Goal: Contribute content

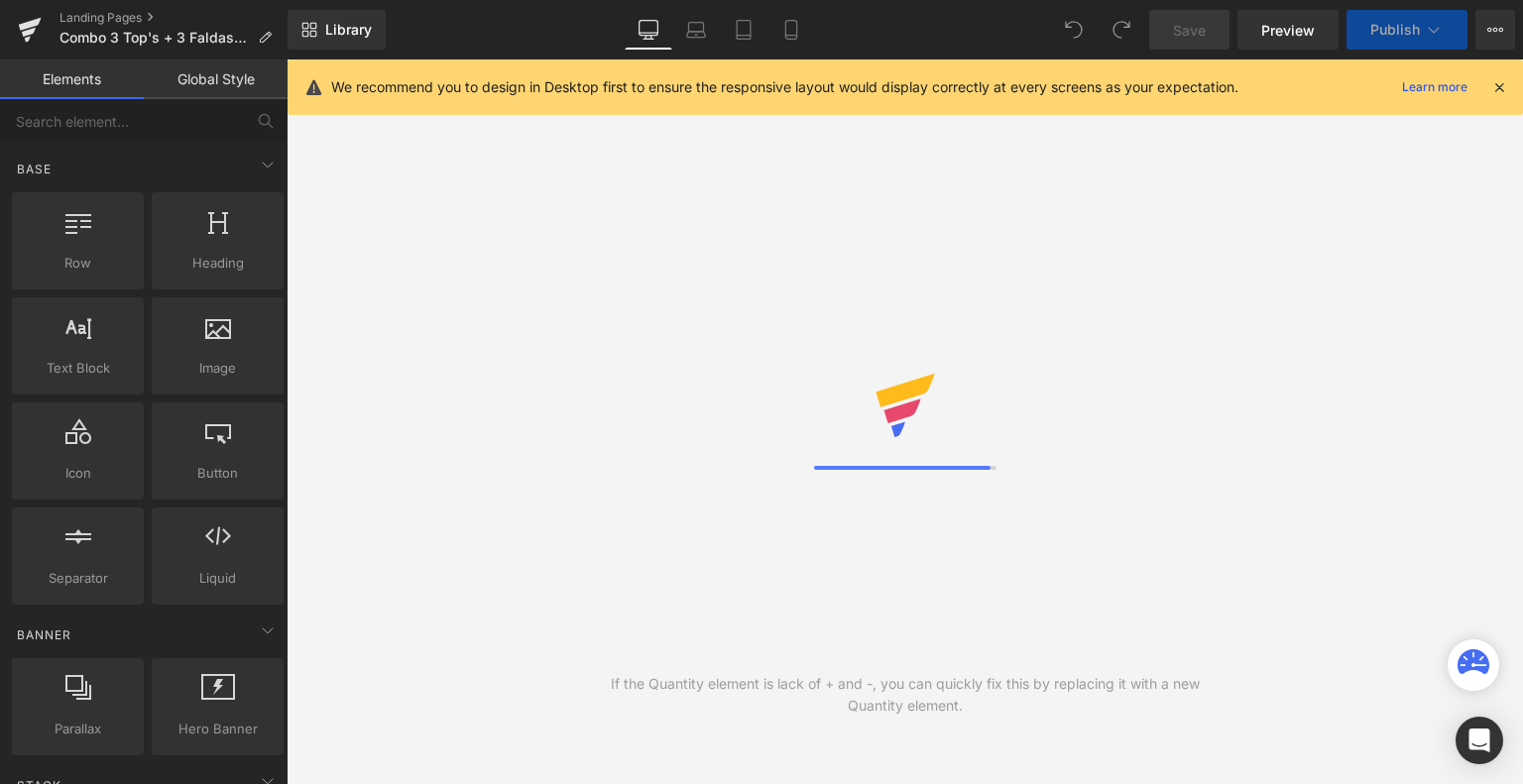
click at [787, 26] on icon at bounding box center [791, 30] width 20 height 20
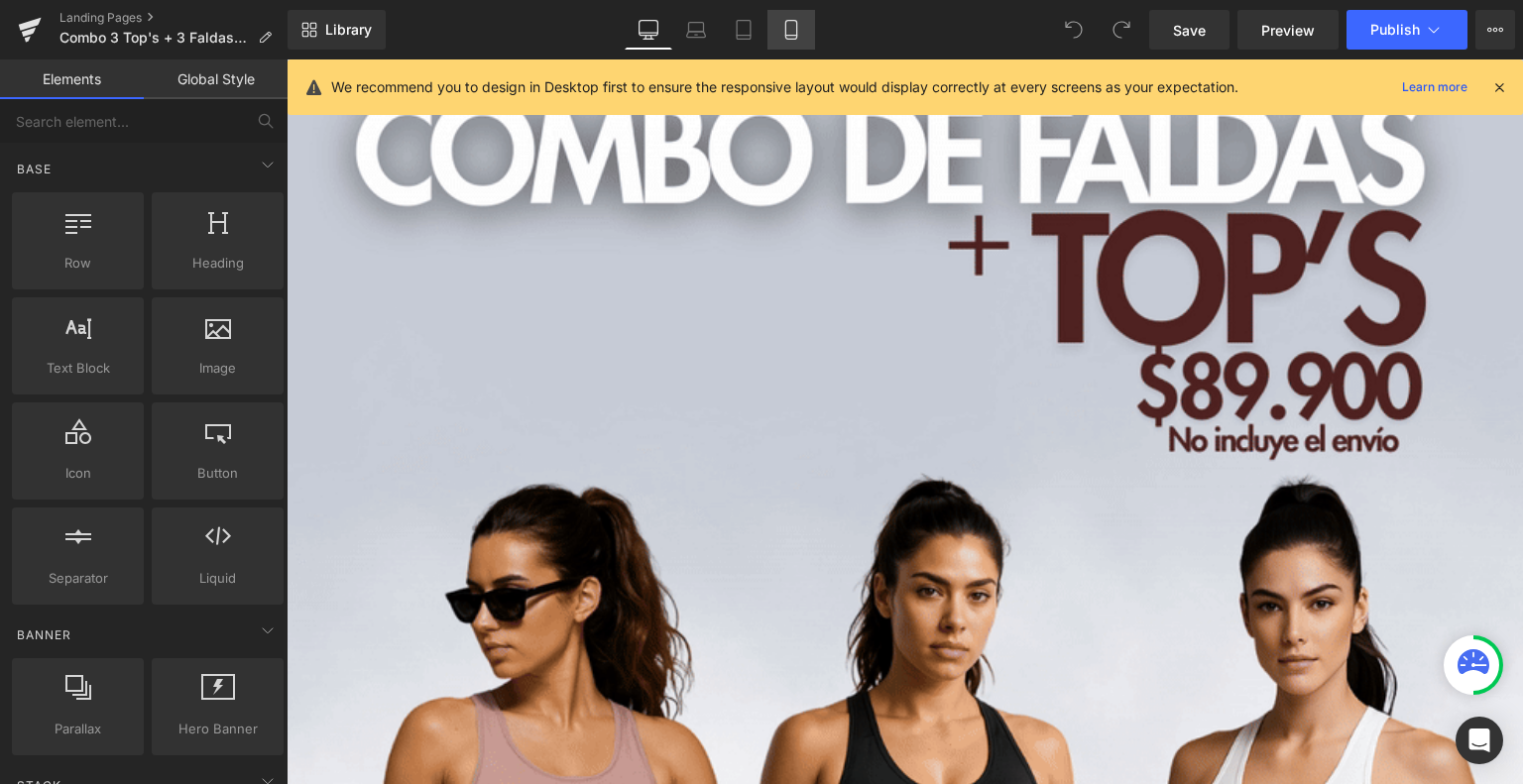
click at [786, 23] on icon at bounding box center [791, 30] width 20 height 20
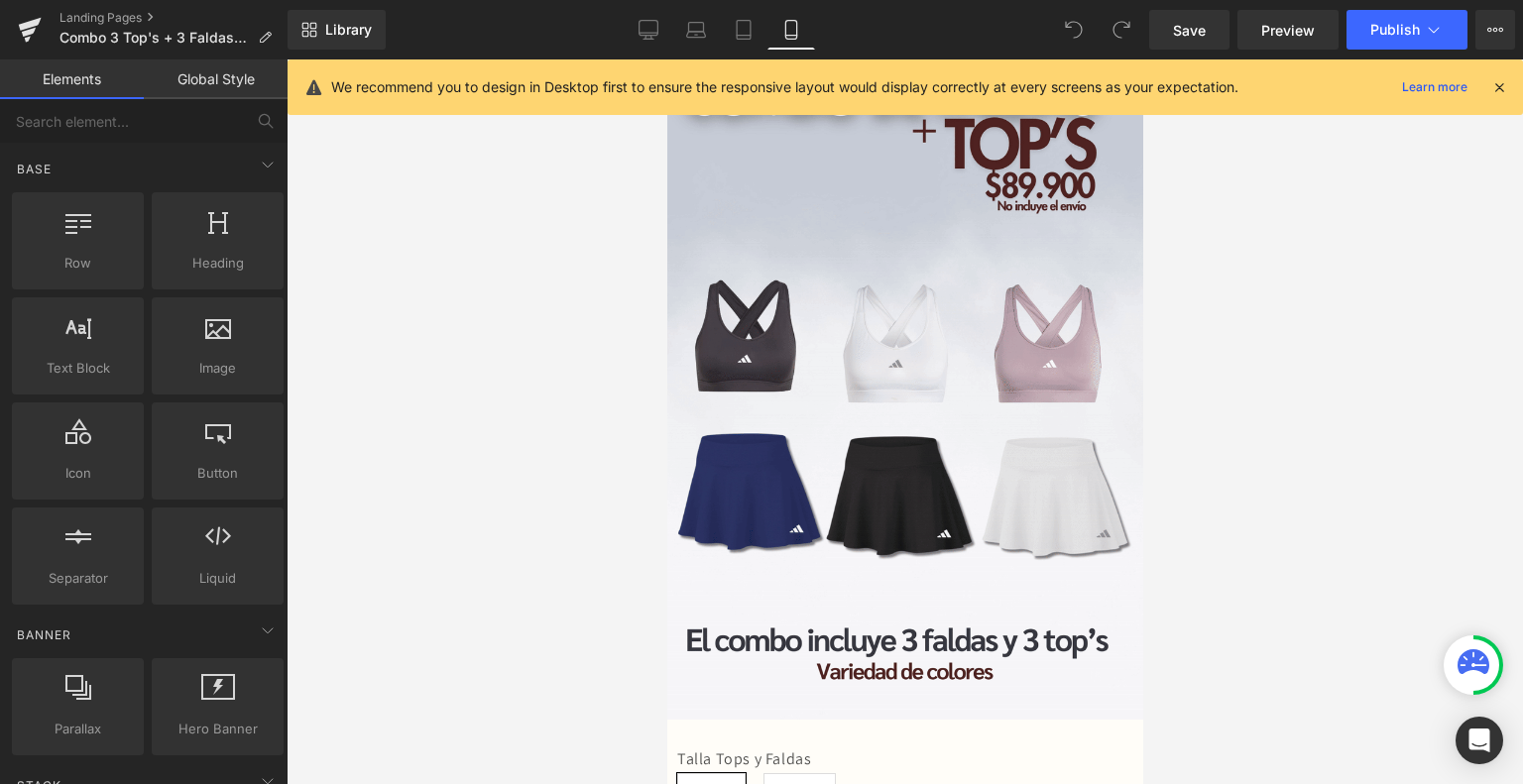
click at [1503, 95] on icon at bounding box center [1499, 88] width 18 height 18
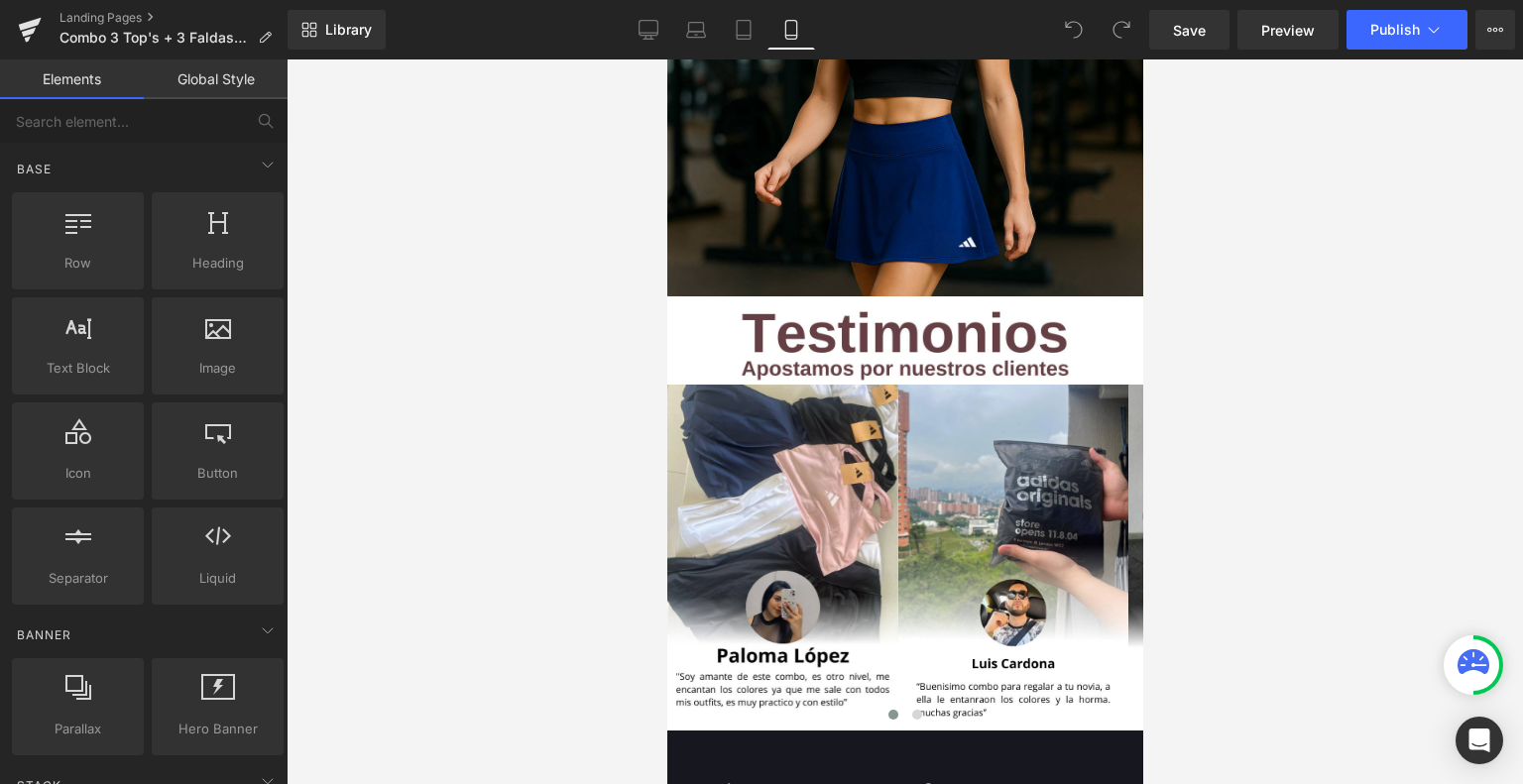
scroll to position [3207, 0]
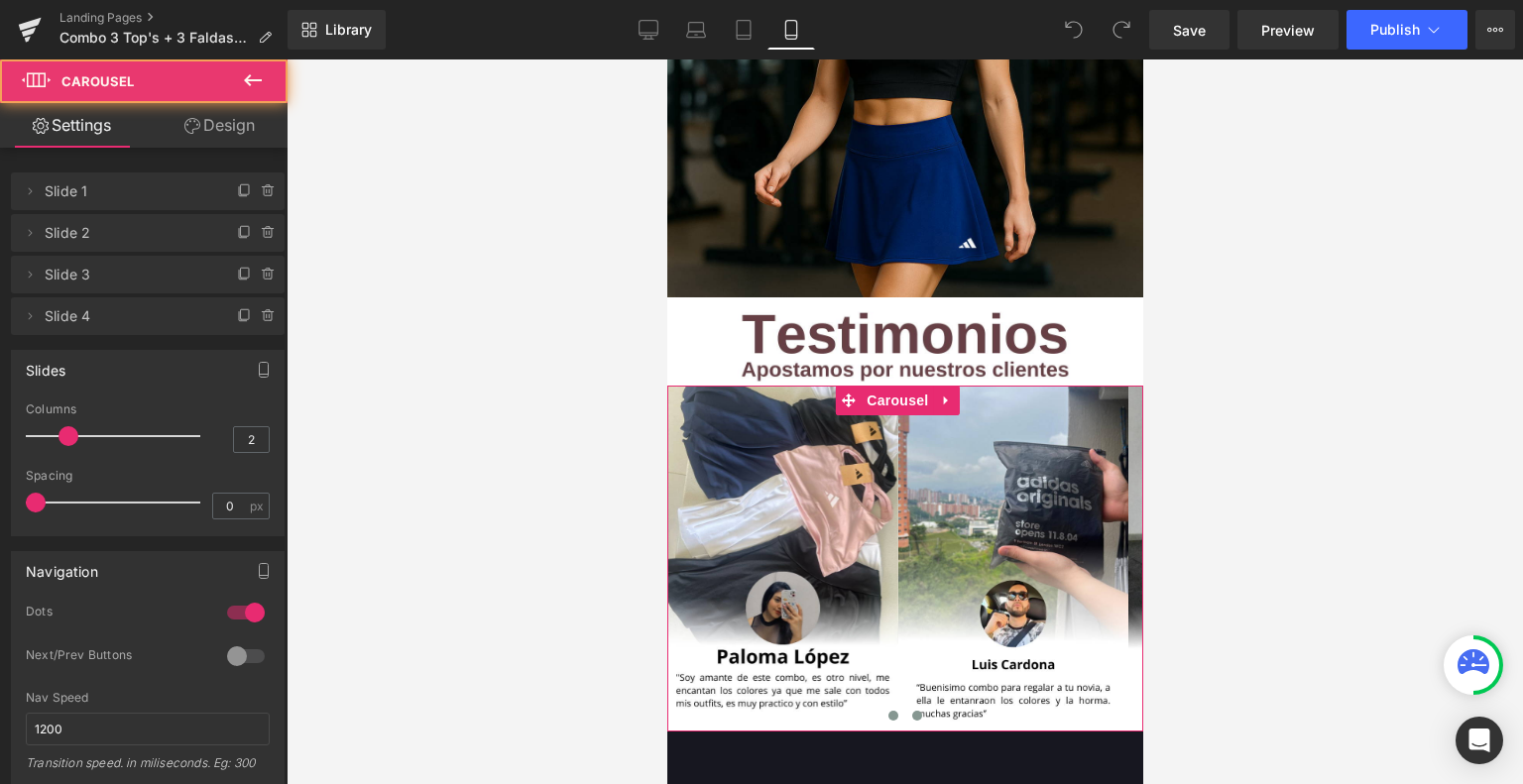
click at [912, 710] on span at bounding box center [916, 715] width 10 height 10
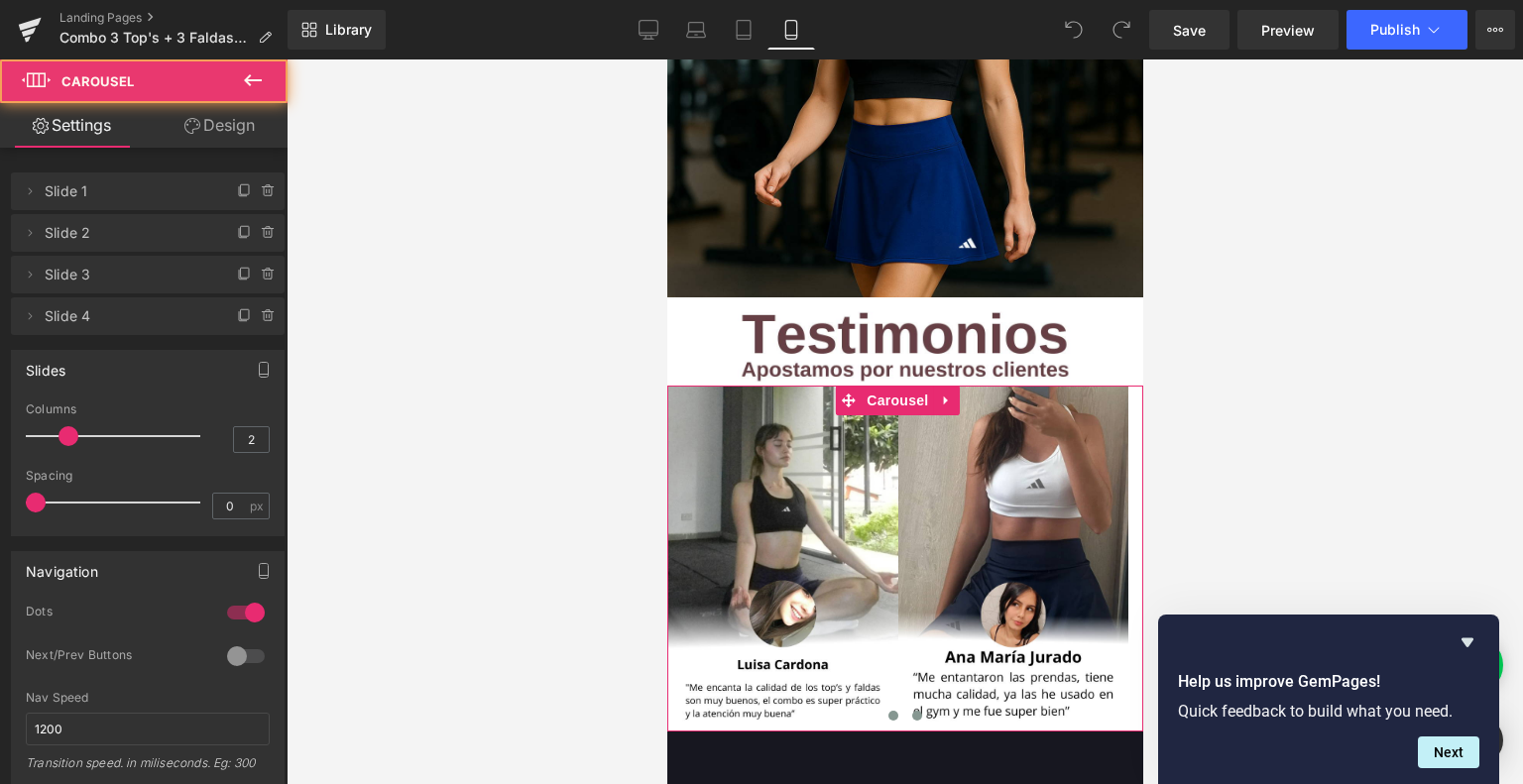
click at [881, 705] on button at bounding box center [893, 715] width 24 height 20
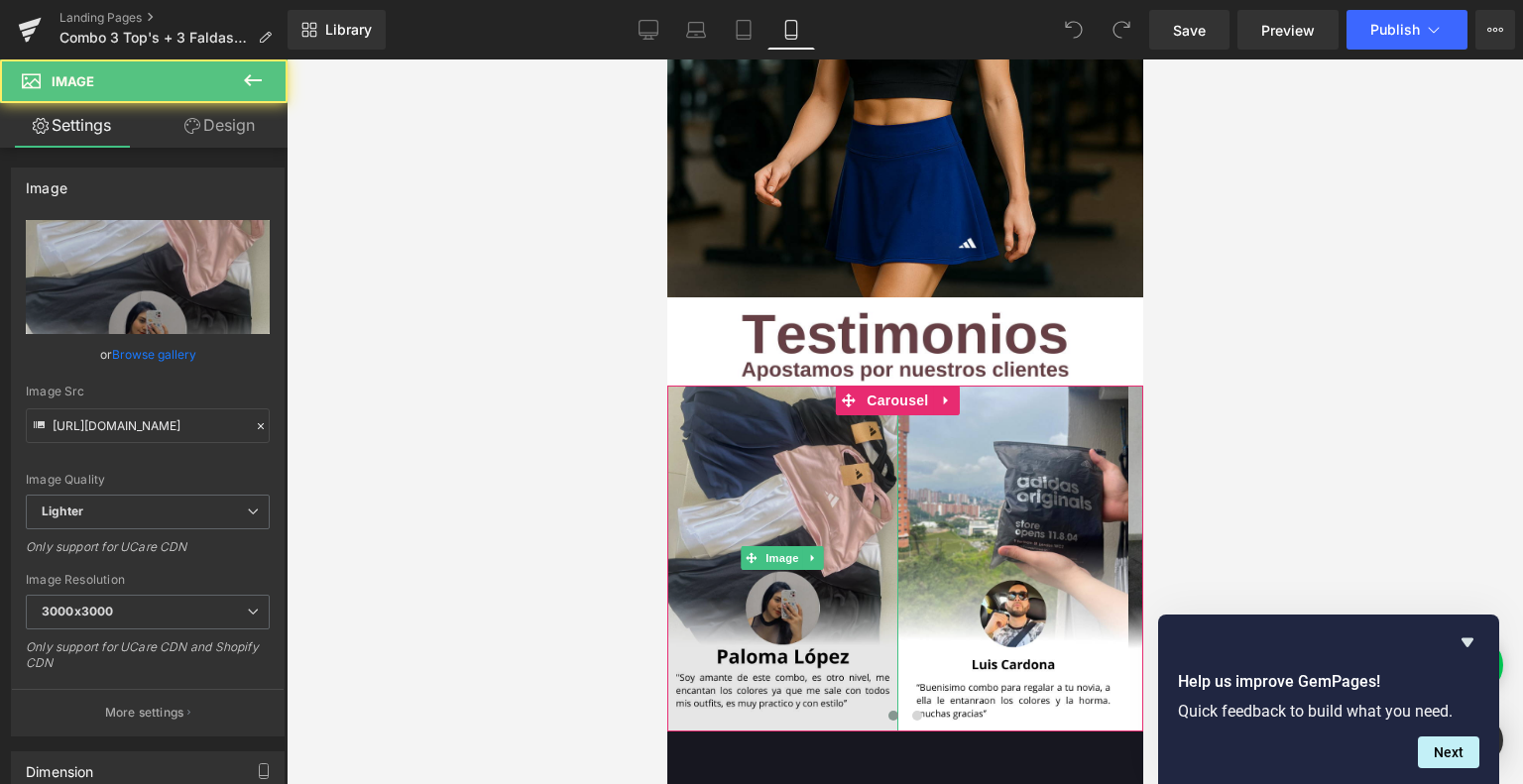
click at [778, 465] on img at bounding box center [781, 559] width 231 height 346
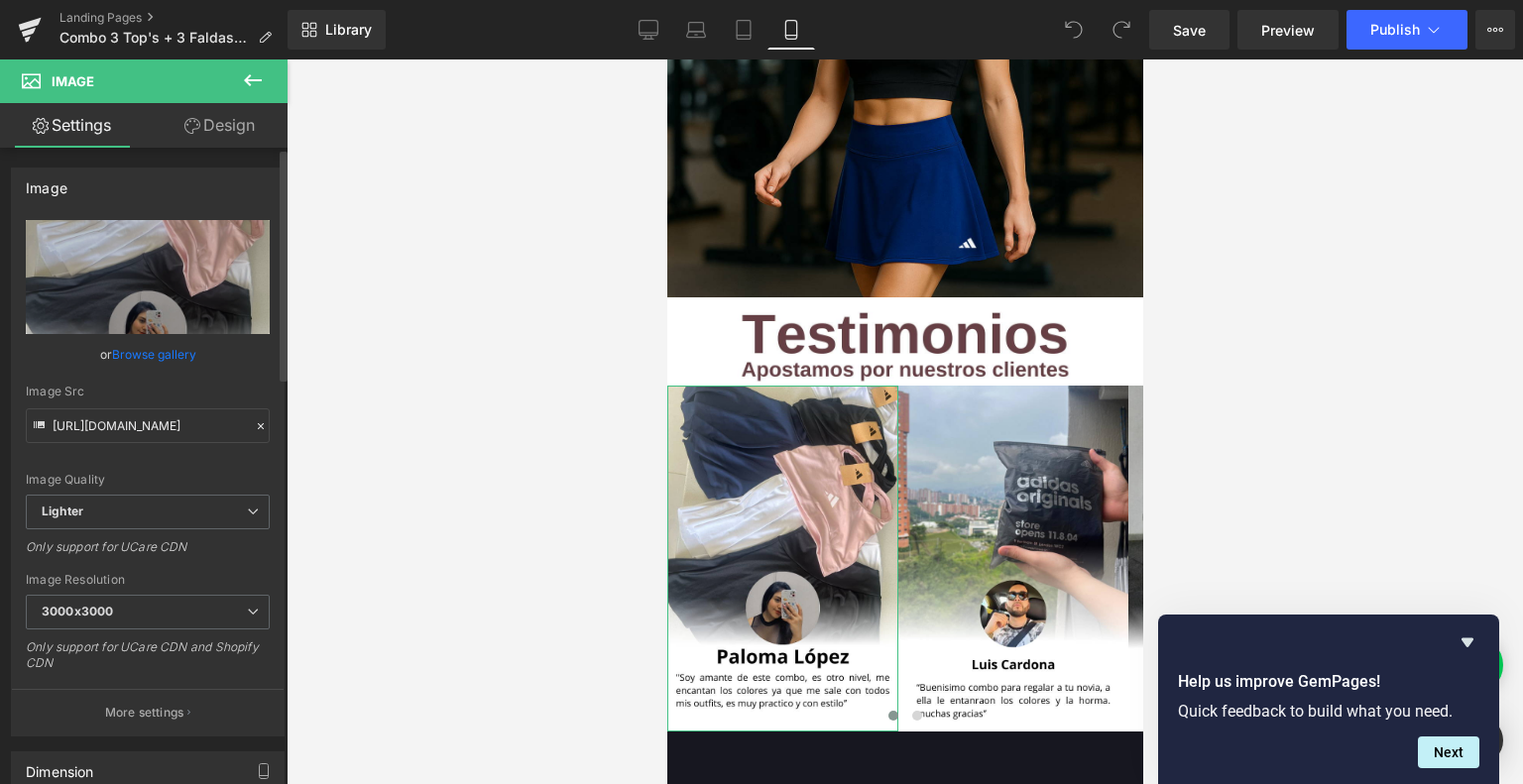
click at [141, 358] on link "Browse gallery" at bounding box center [154, 354] width 85 height 35
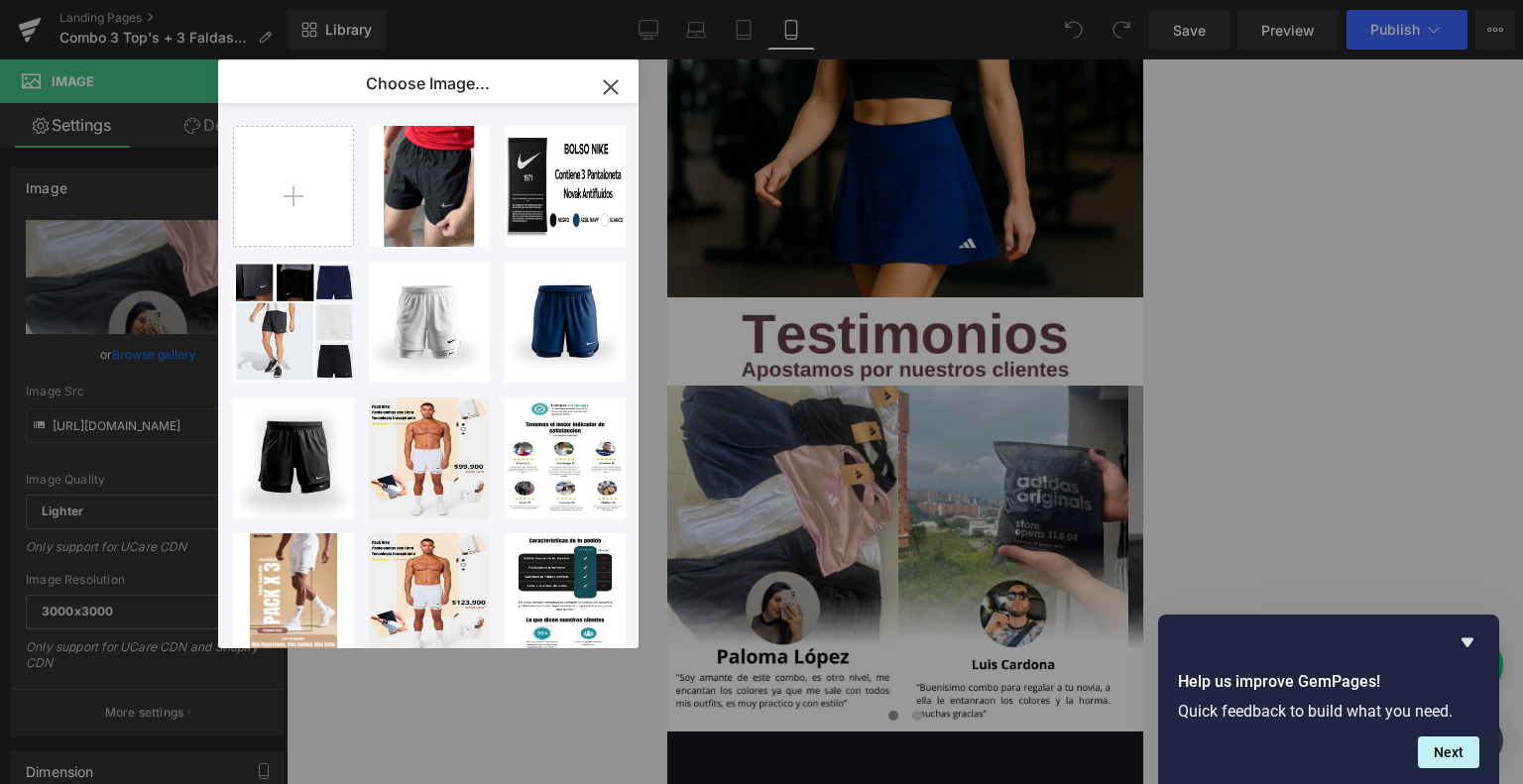
type input "C:\fakepath\Testimonos V2 (18).png"
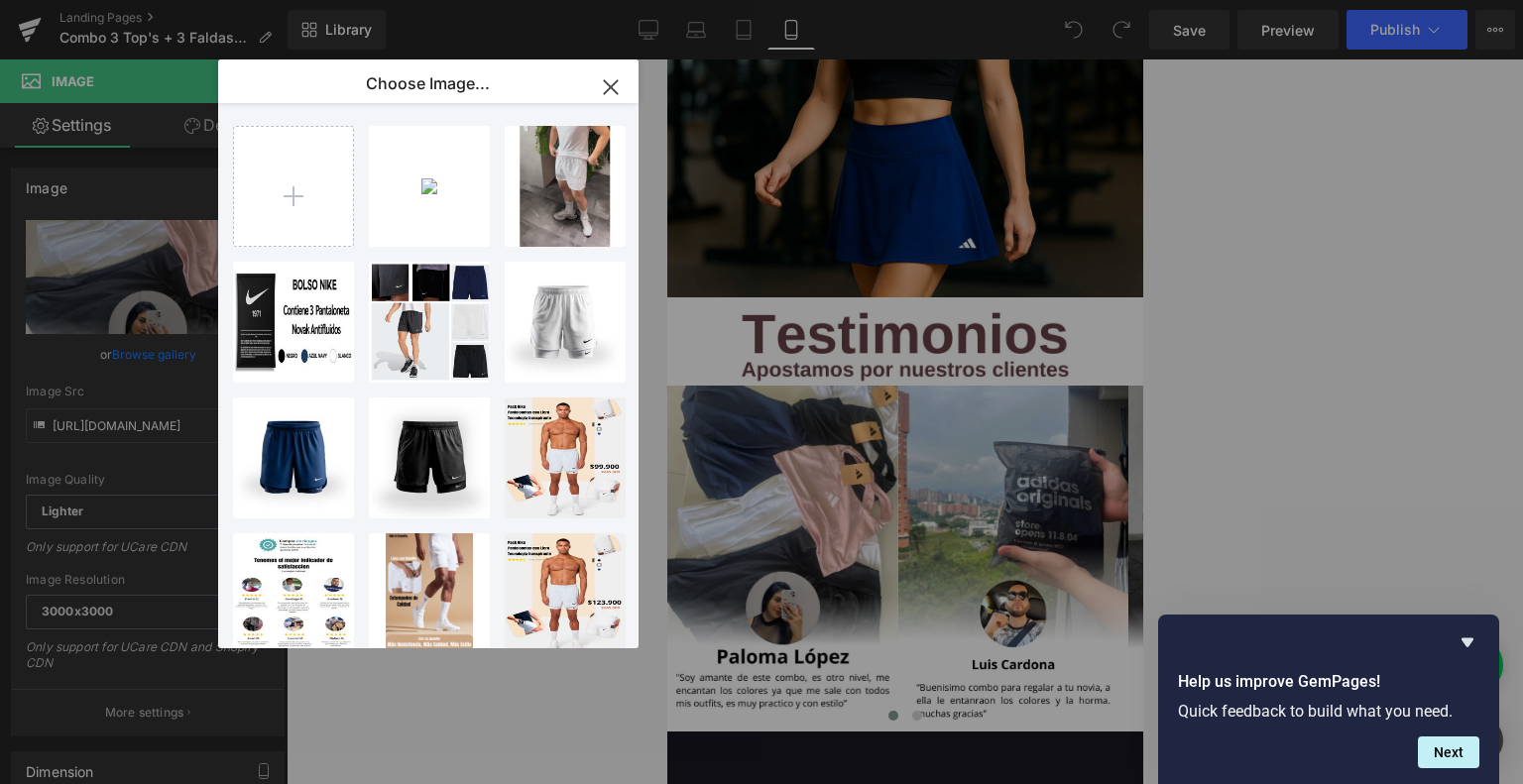
type input "C:\fakepath\Testimonos V2 (17).png"
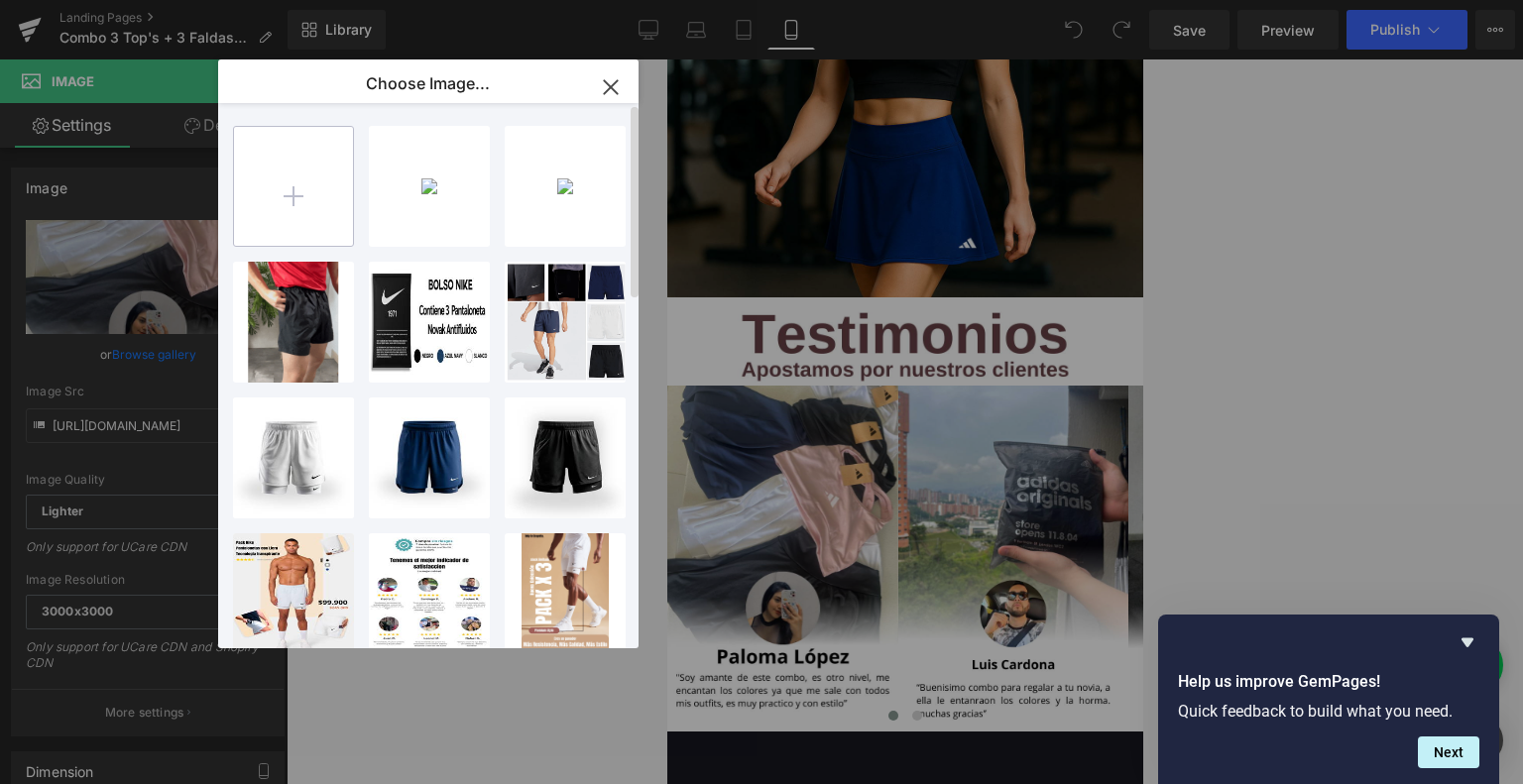
type input "C:\fakepath\Testimonos V2 (16).png"
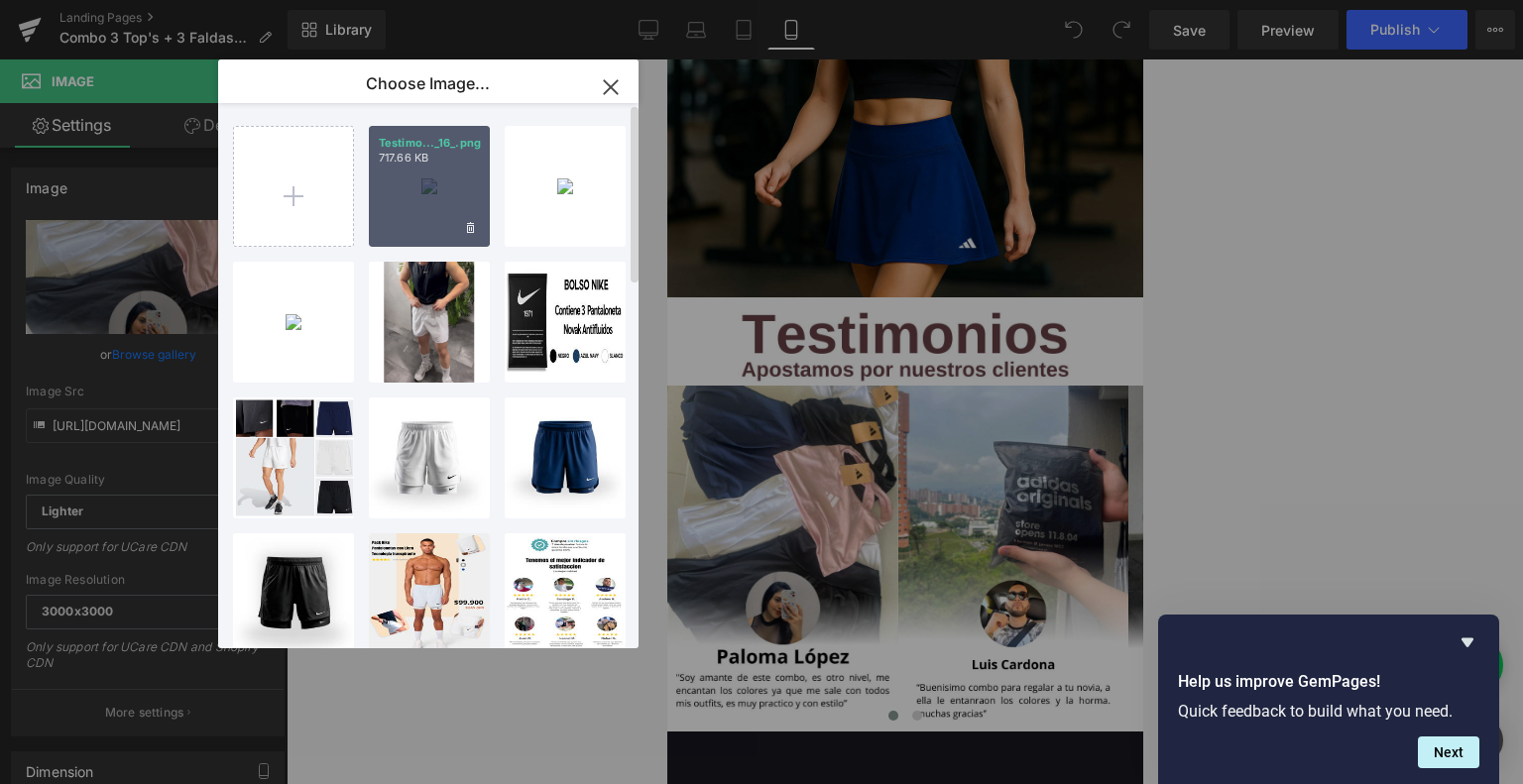
click at [408, 193] on div "Testimo..._16_.png 717.66 KB" at bounding box center [430, 187] width 121 height 121
type input "[URL][DOMAIN_NAME]"
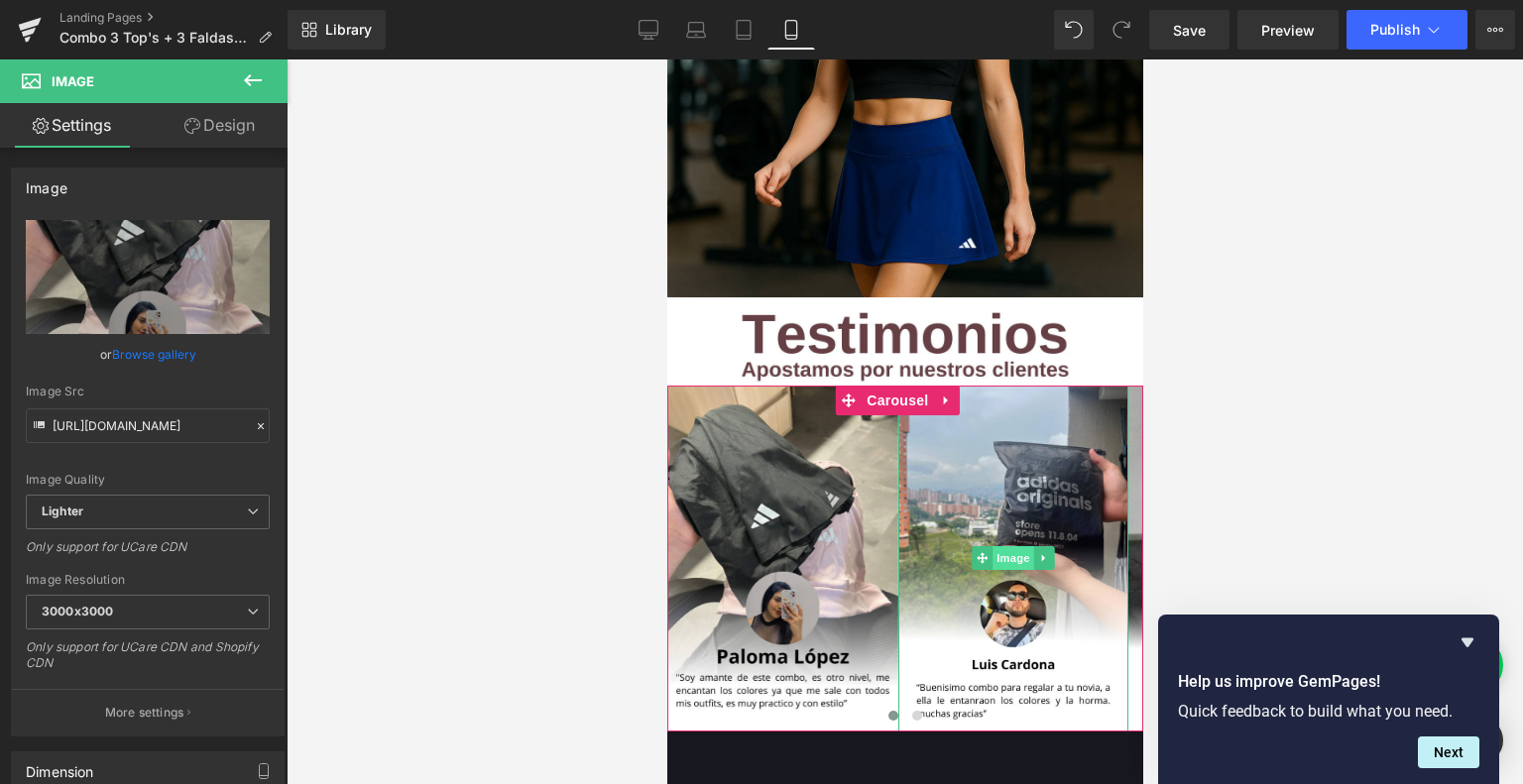
click at [1002, 546] on span "Image" at bounding box center [1012, 558] width 42 height 24
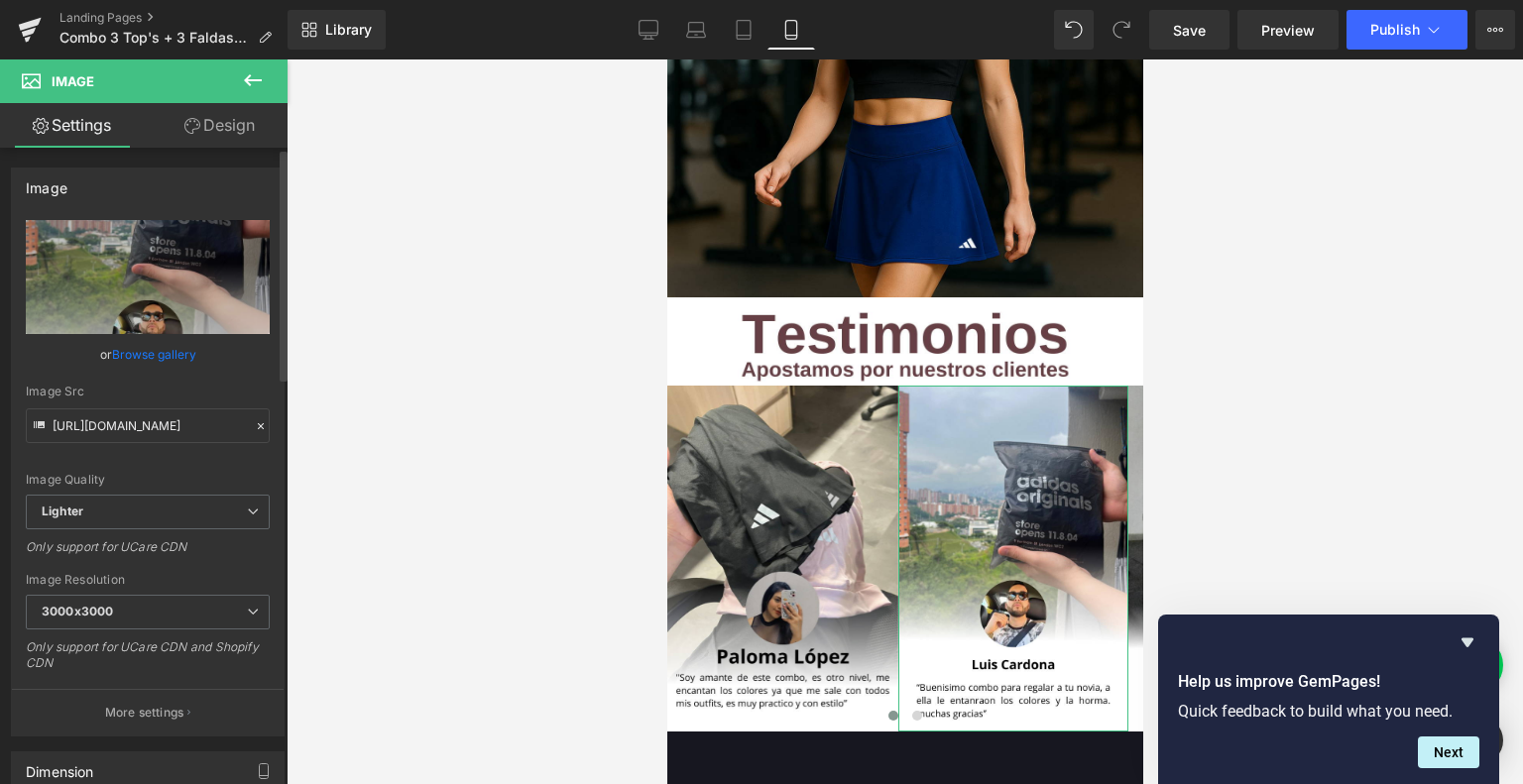
click at [127, 358] on link "Browse gallery" at bounding box center [154, 354] width 85 height 35
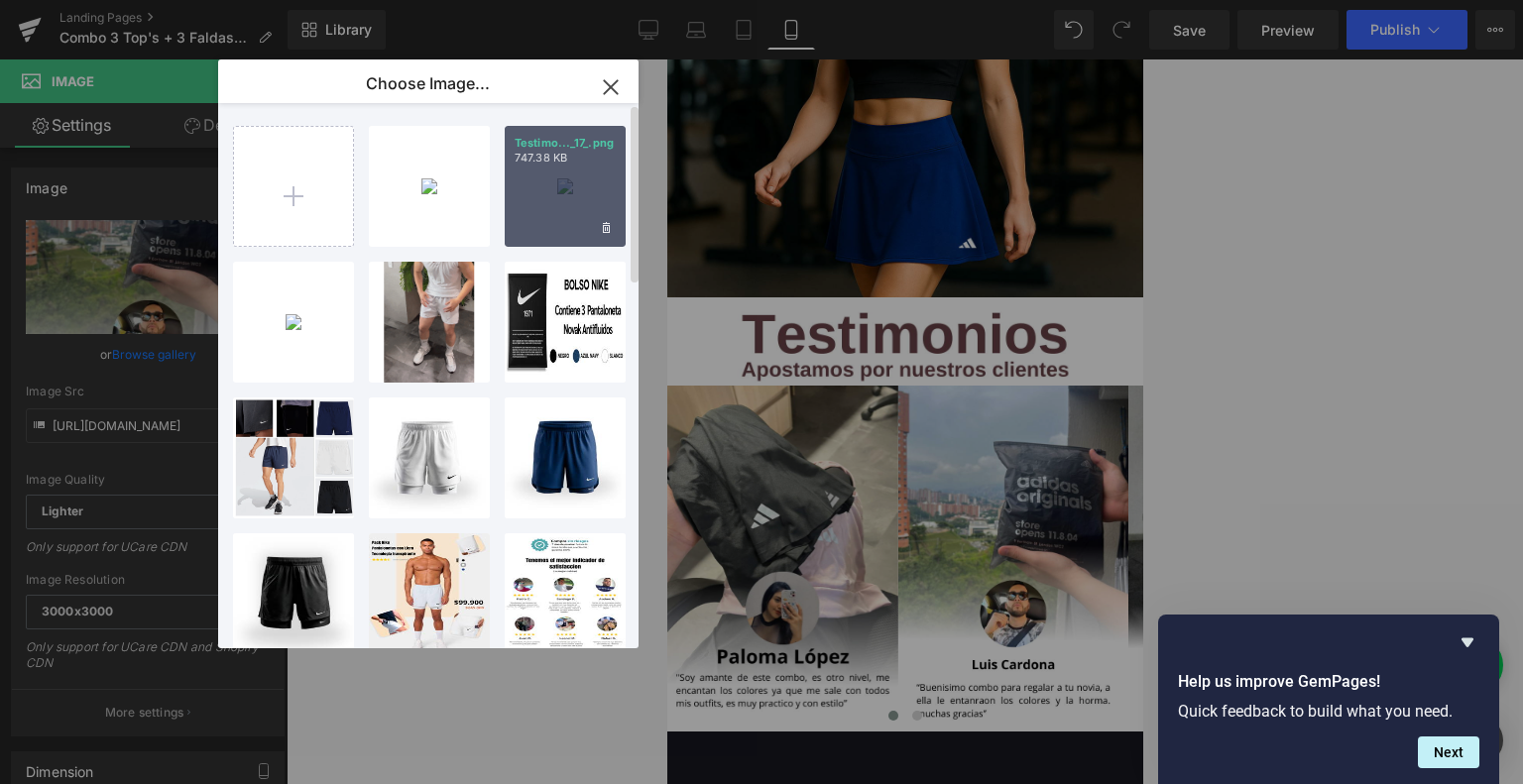
click at [558, 171] on div "Testimo..._17_.png 747.38 KB" at bounding box center [565, 187] width 121 height 121
type input "[URL][DOMAIN_NAME]"
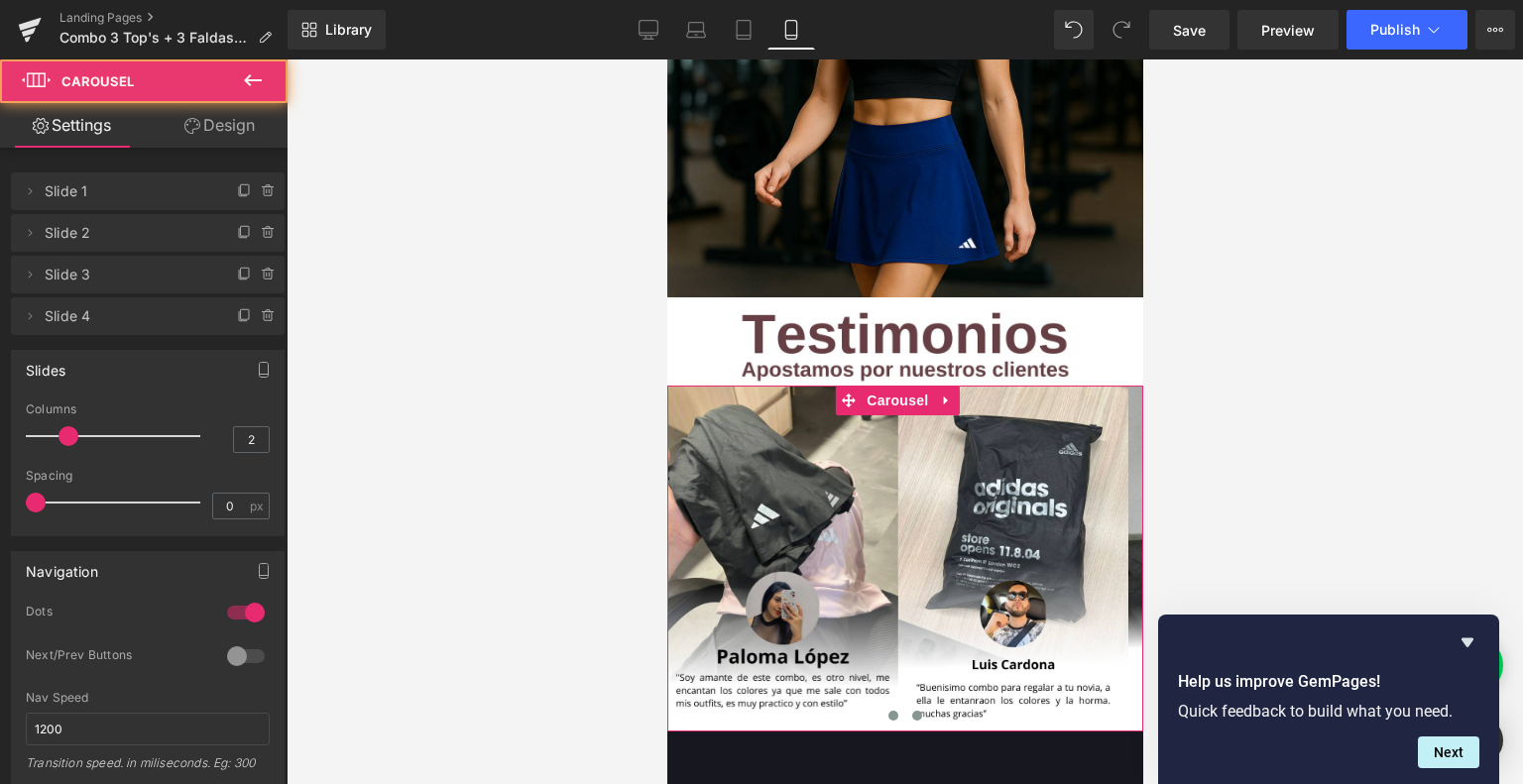
click at [907, 705] on button at bounding box center [916, 715] width 24 height 20
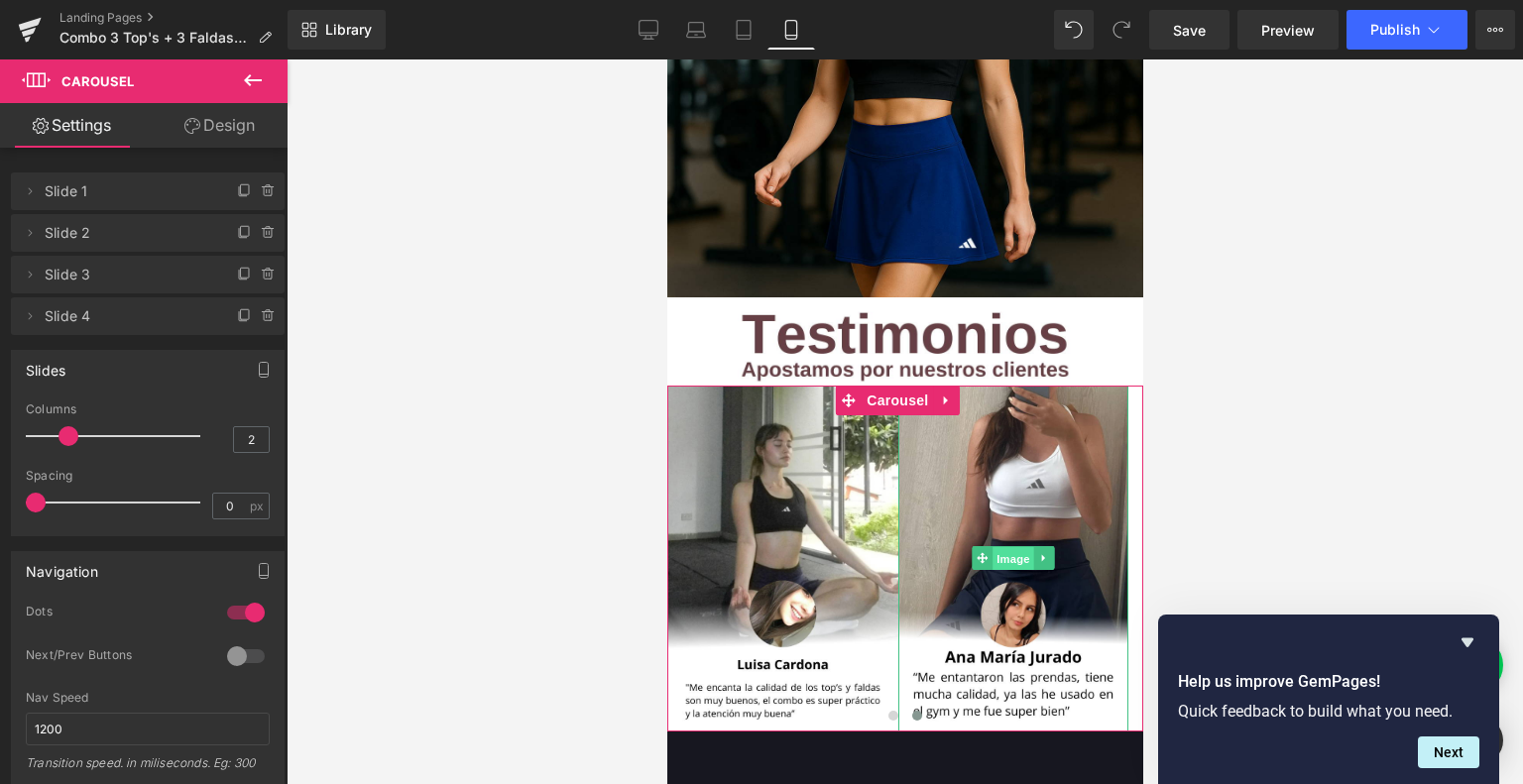
click at [1012, 547] on span "Image" at bounding box center [1012, 559] width 42 height 24
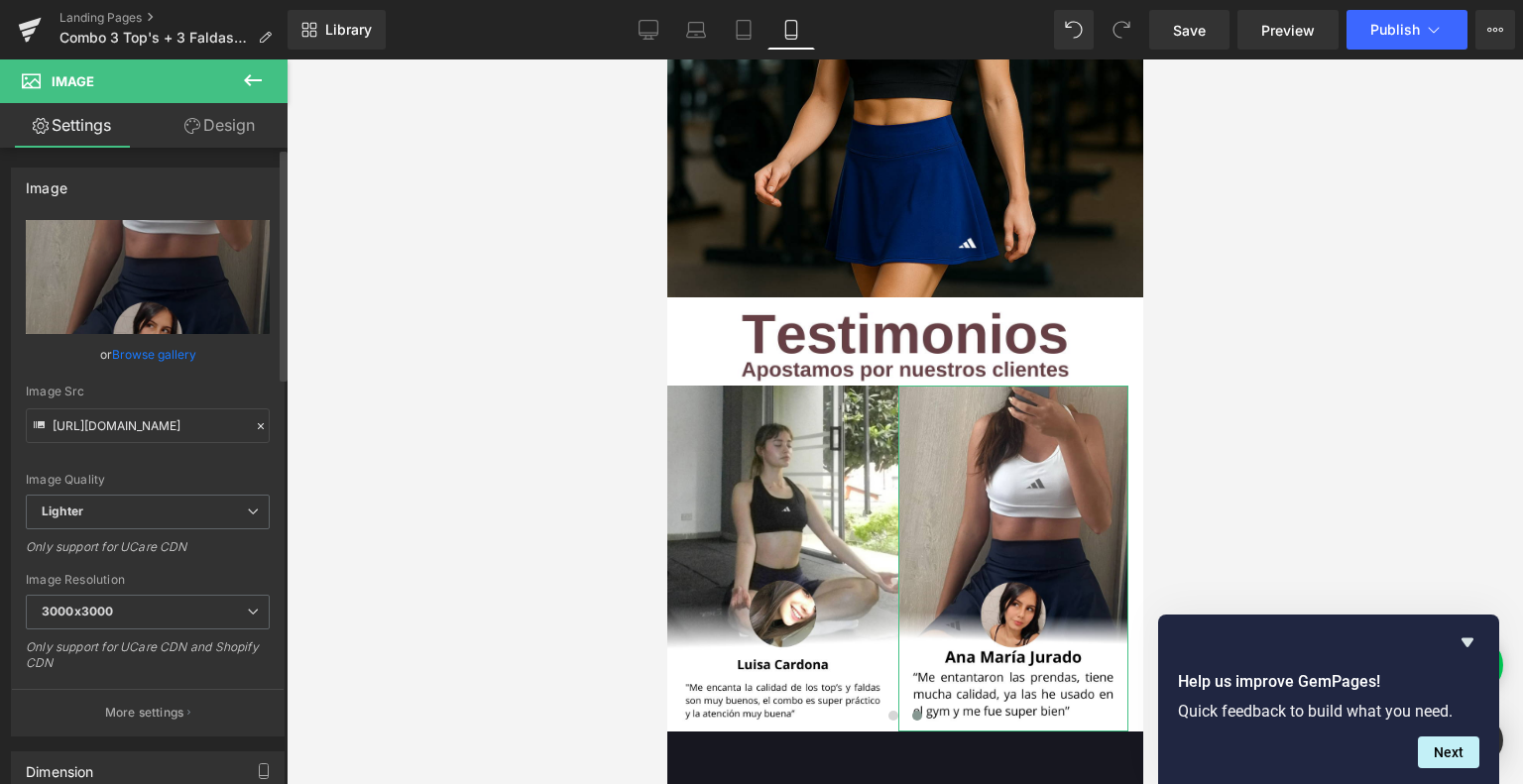
click at [132, 351] on link "Browse gallery" at bounding box center [154, 354] width 85 height 35
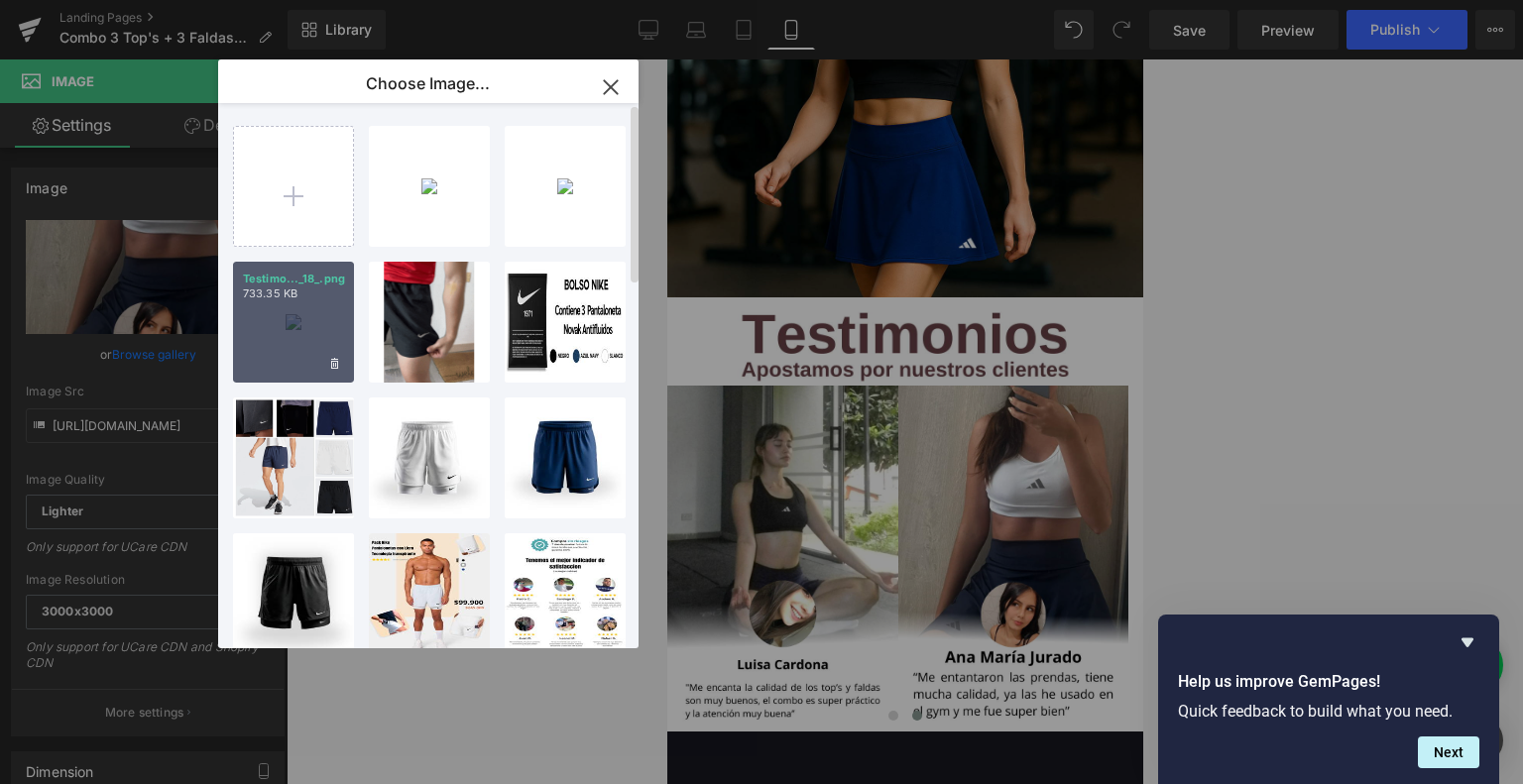
click at [285, 327] on div "Testimo..._18_.png 733.35 KB" at bounding box center [294, 322] width 121 height 121
type input "[URL][DOMAIN_NAME]"
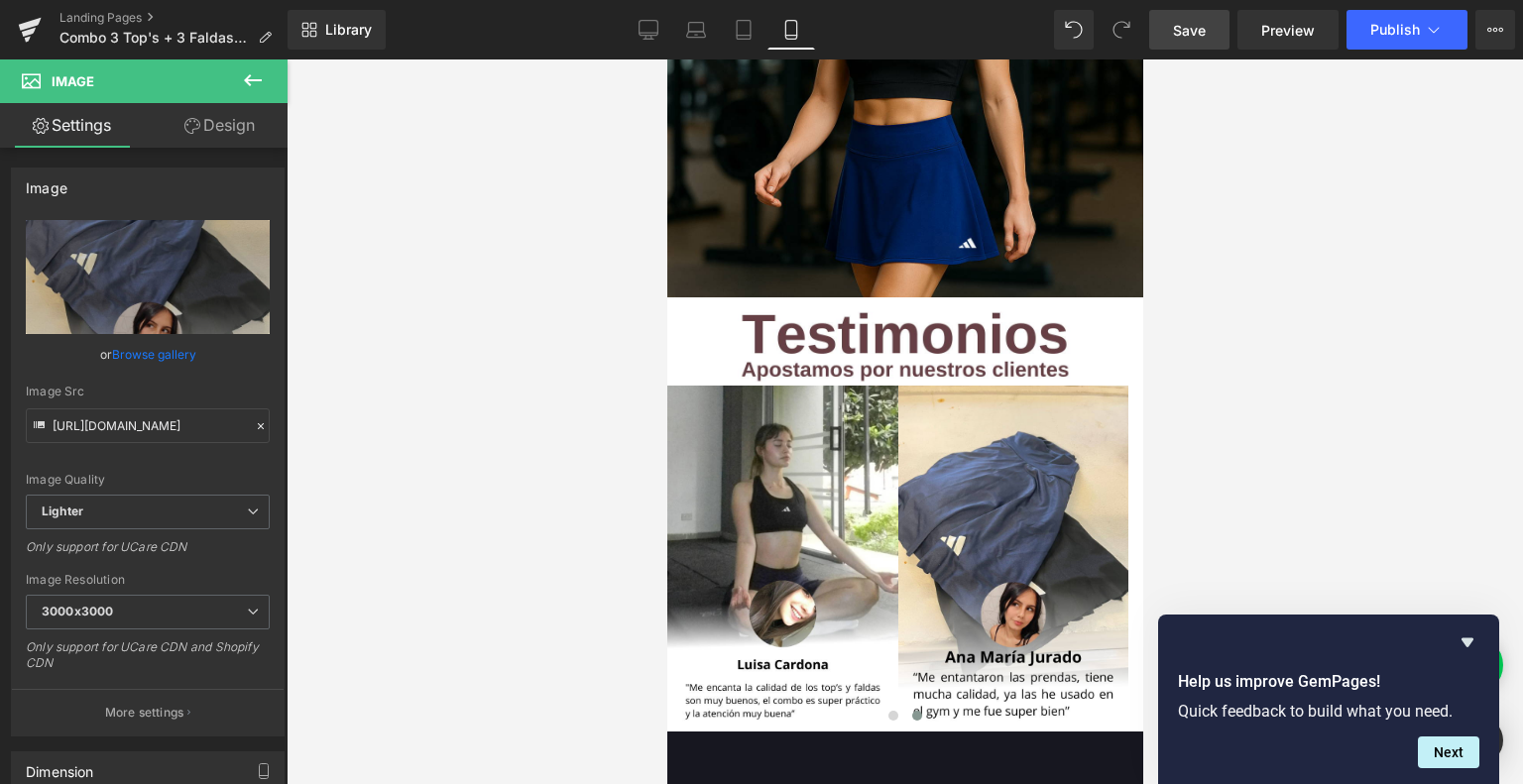
click at [1201, 40] on link "Save" at bounding box center [1190, 30] width 81 height 40
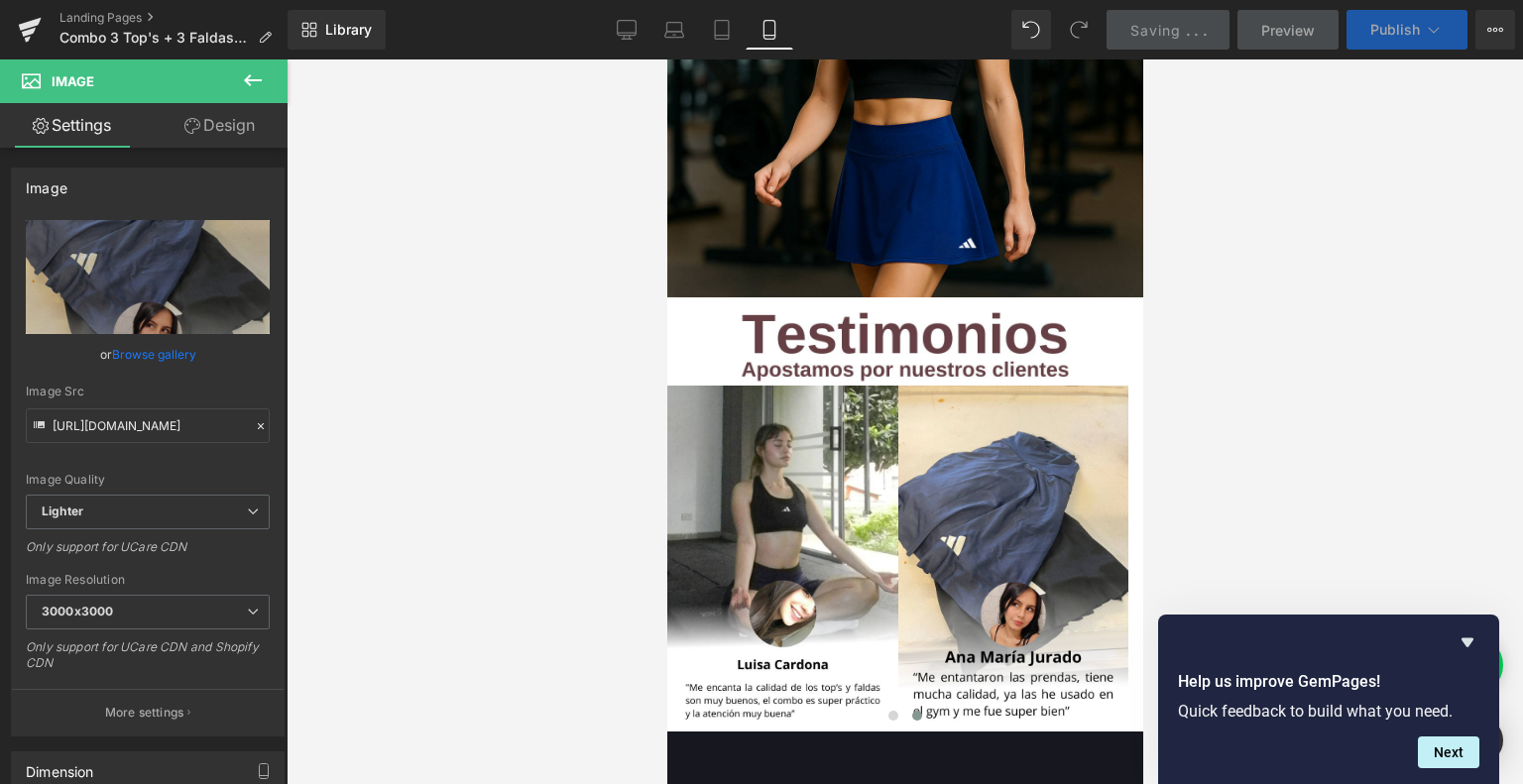
click at [1393, 24] on span "Publish" at bounding box center [1396, 30] width 50 height 16
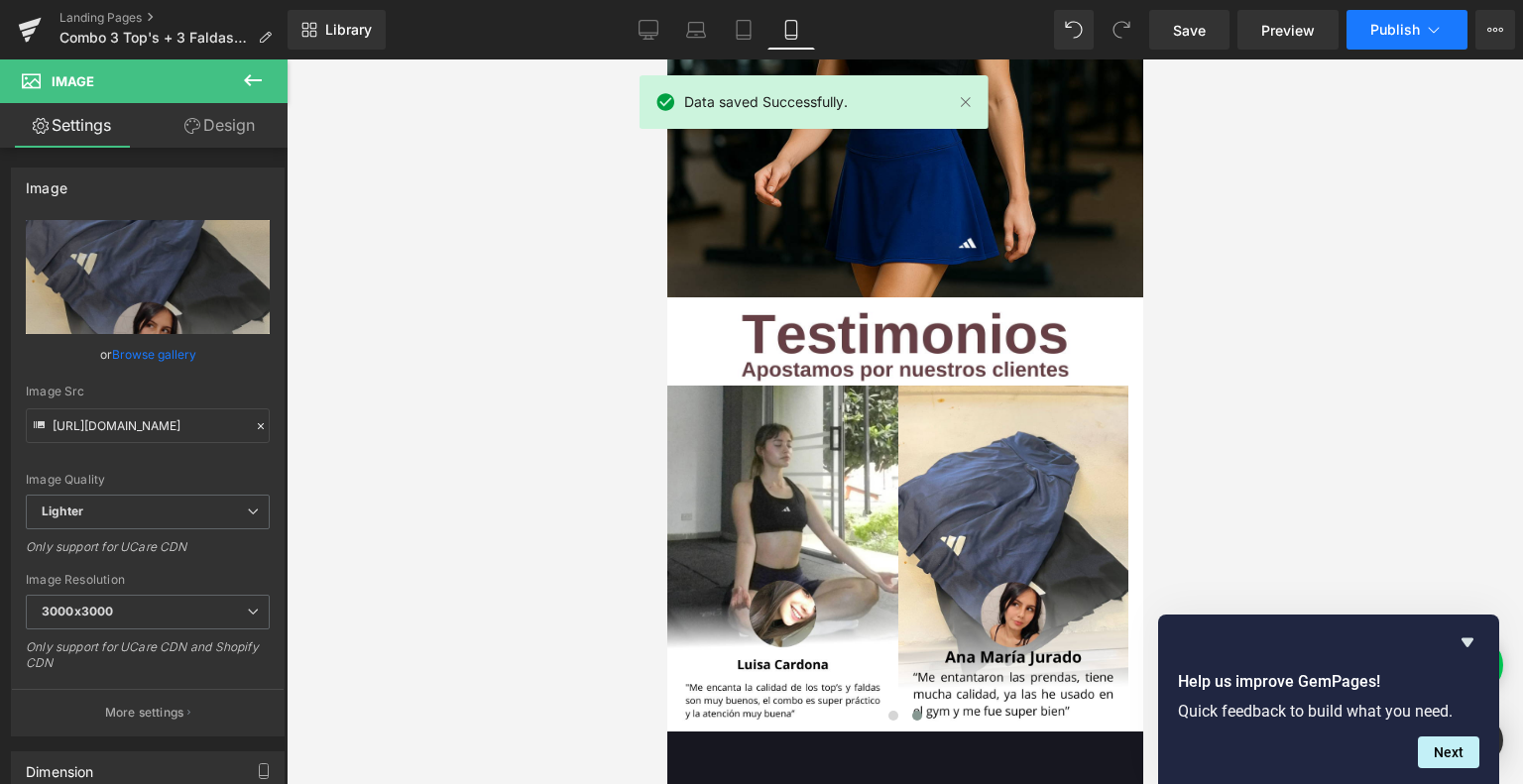
click at [1394, 20] on button "Publish" at bounding box center [1408, 30] width 121 height 40
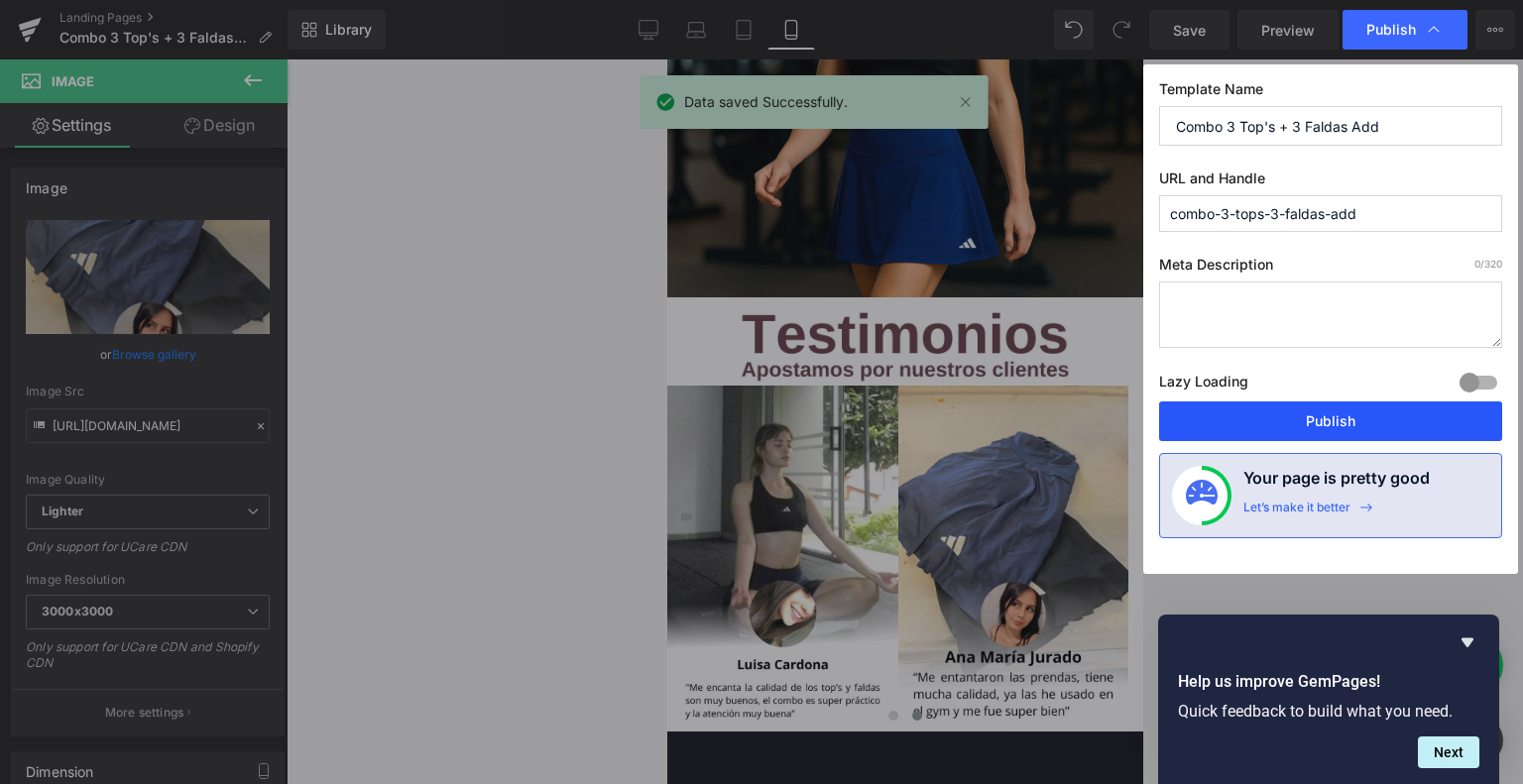
click at [1309, 407] on button "Publish" at bounding box center [1331, 421] width 343 height 40
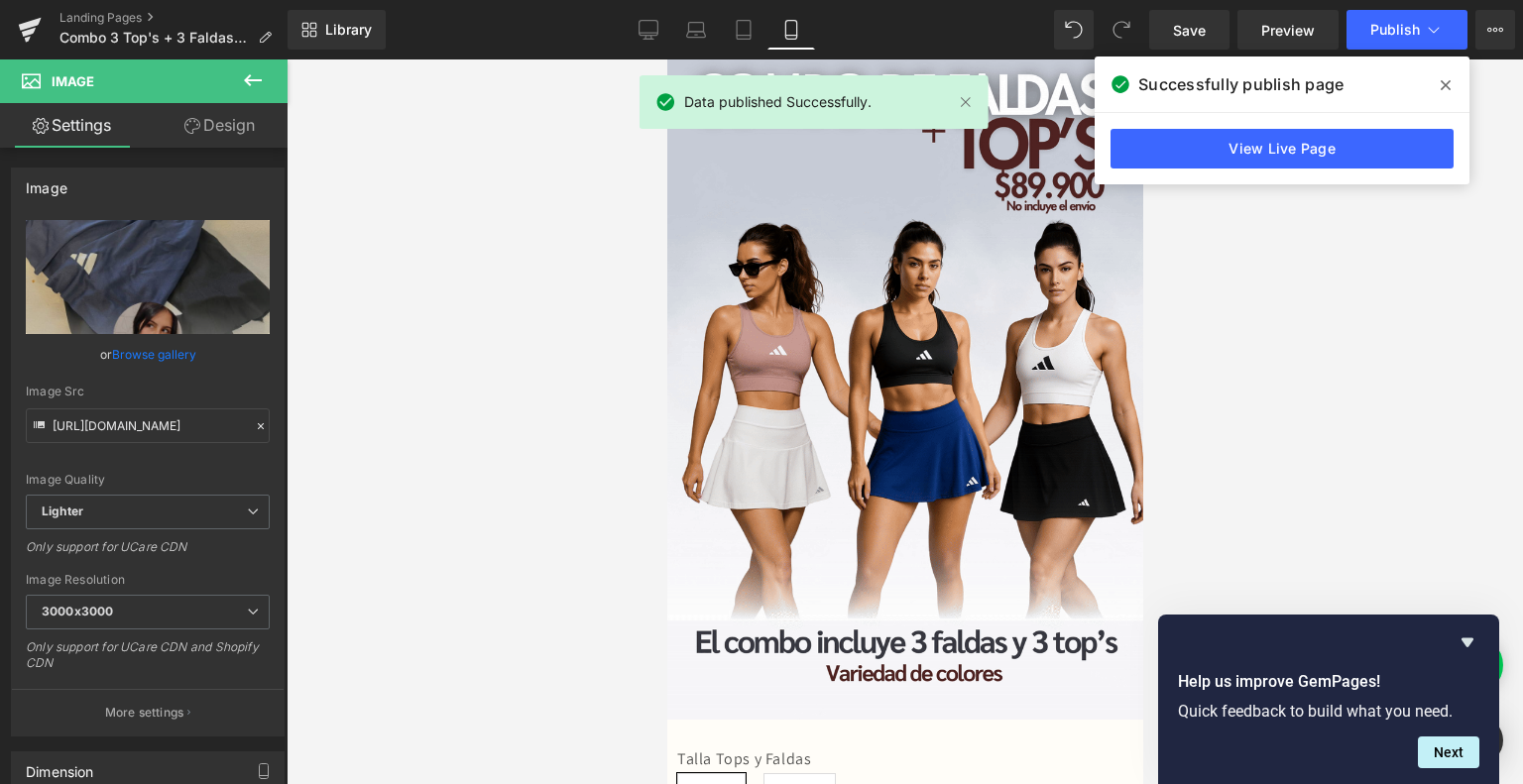
click at [1444, 94] on span at bounding box center [1445, 86] width 32 height 32
